Goal: Find specific page/section: Find specific page/section

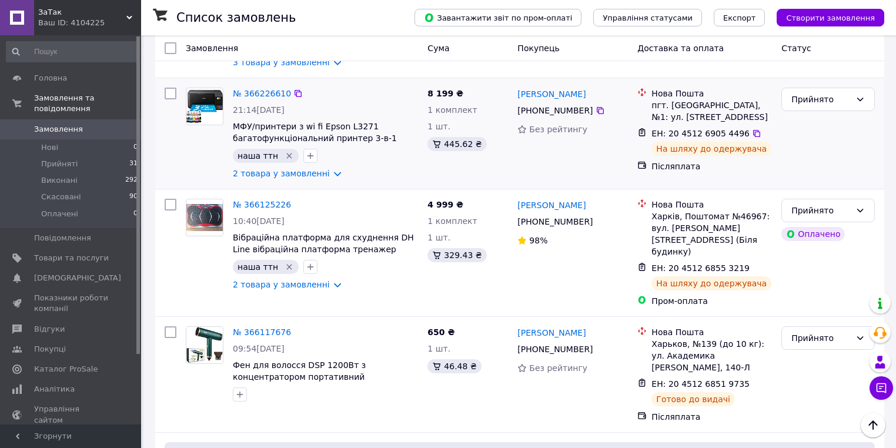
scroll to position [435, 0]
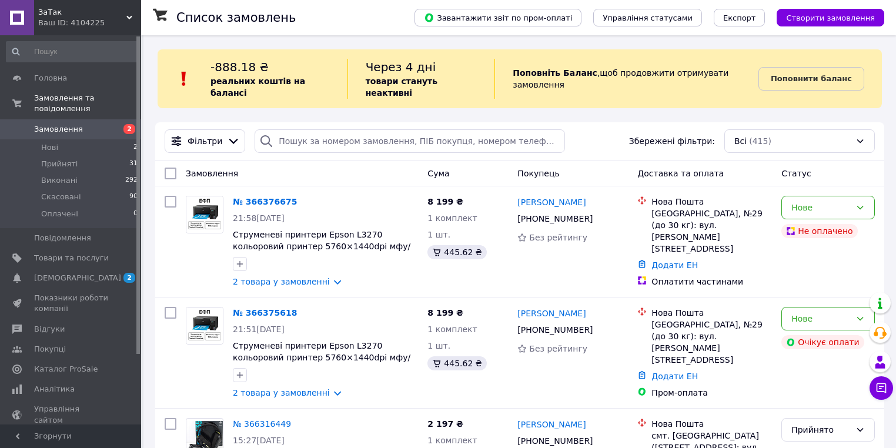
click at [45, 1] on div "ЗаТак Ваш ID: 4104225" at bounding box center [87, 17] width 107 height 35
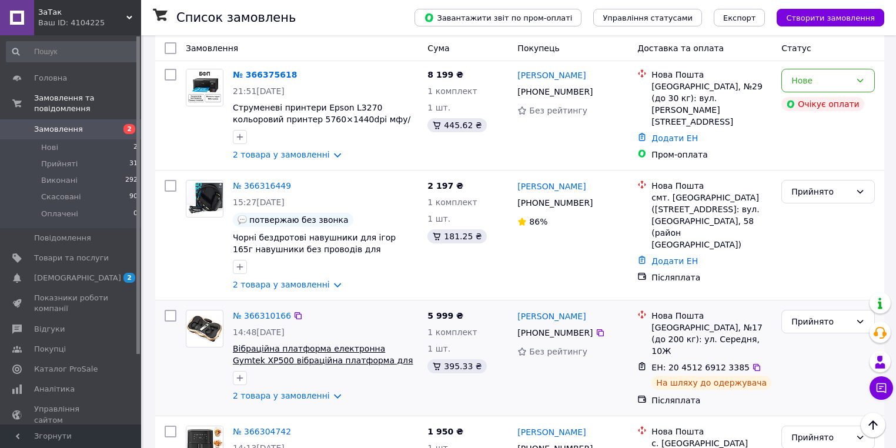
scroll to position [141, 0]
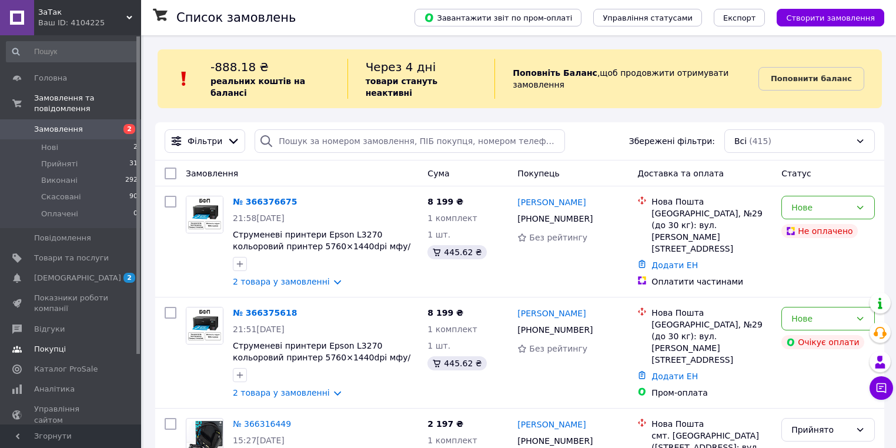
click at [84, 324] on span "Відгуки" at bounding box center [71, 329] width 75 height 11
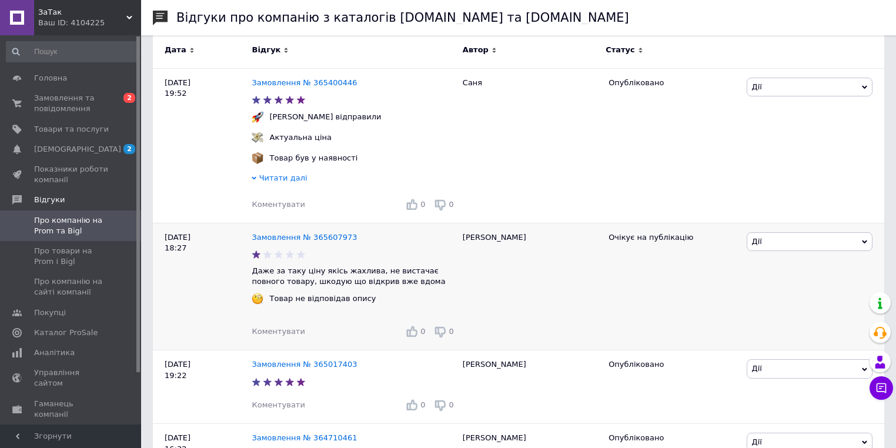
scroll to position [188, 0]
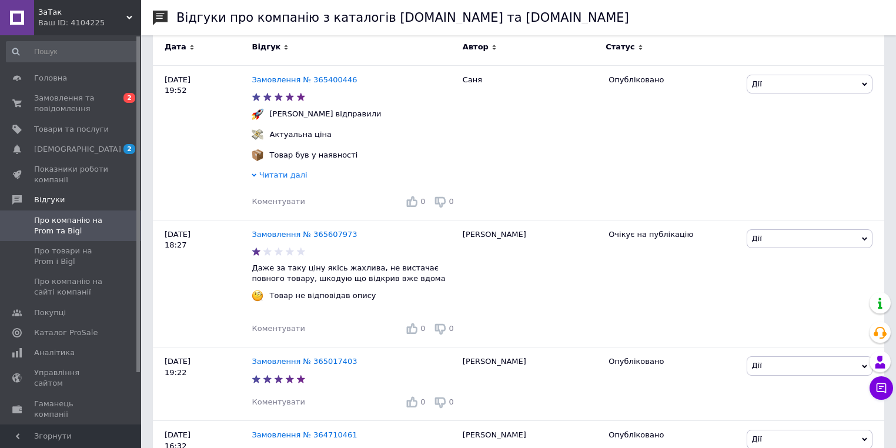
click at [85, 216] on span "Про компанію на Prom та Bigl" at bounding box center [71, 225] width 75 height 21
